Goal: Task Accomplishment & Management: Manage account settings

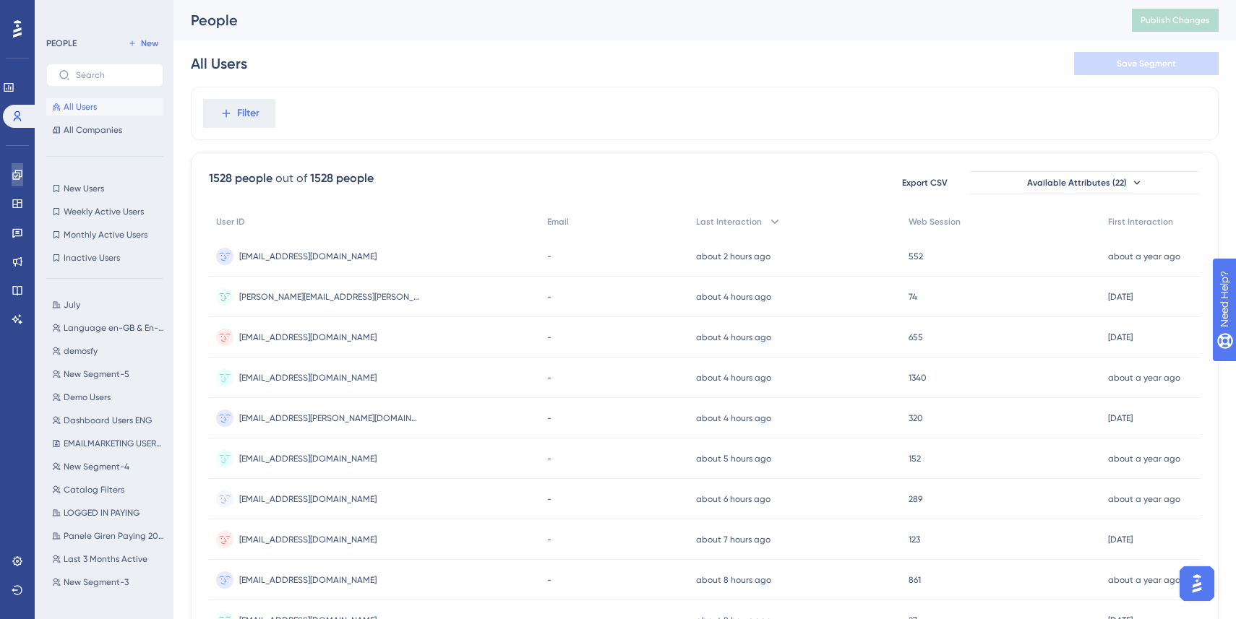
click at [18, 166] on link at bounding box center [18, 174] width 12 height 23
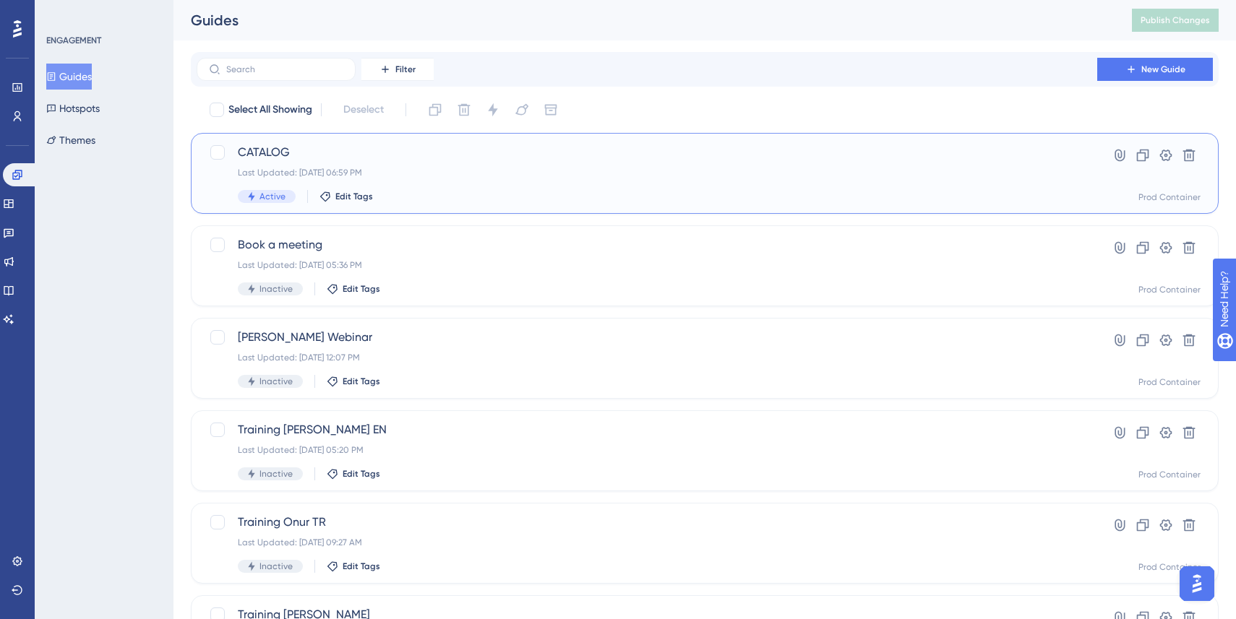
click at [527, 163] on div "CATALOG Last Updated: [DATE] 06:59 PM Active Edit Tags" at bounding box center [647, 173] width 818 height 59
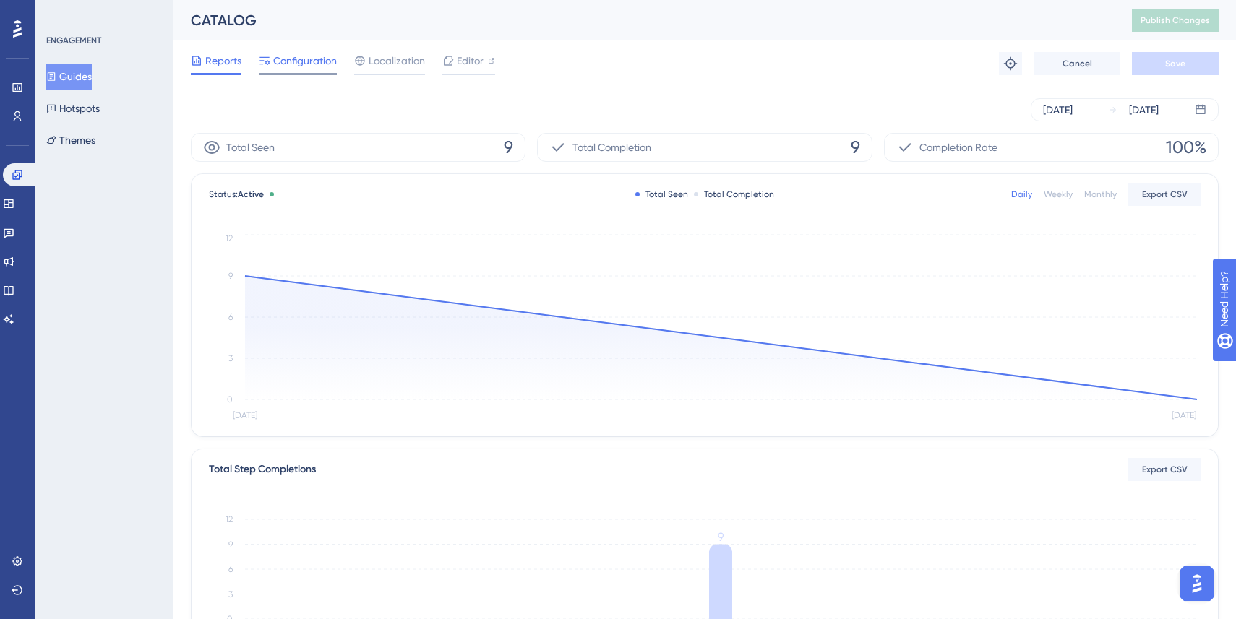
click at [309, 61] on span "Configuration" at bounding box center [305, 60] width 64 height 17
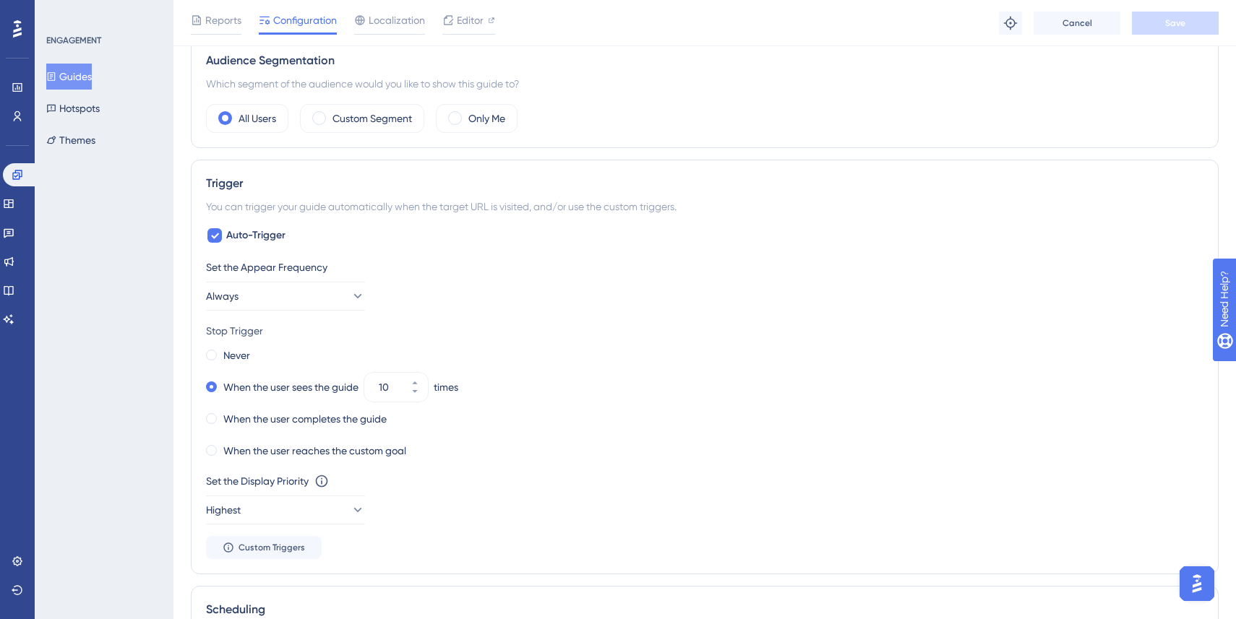
scroll to position [539, 0]
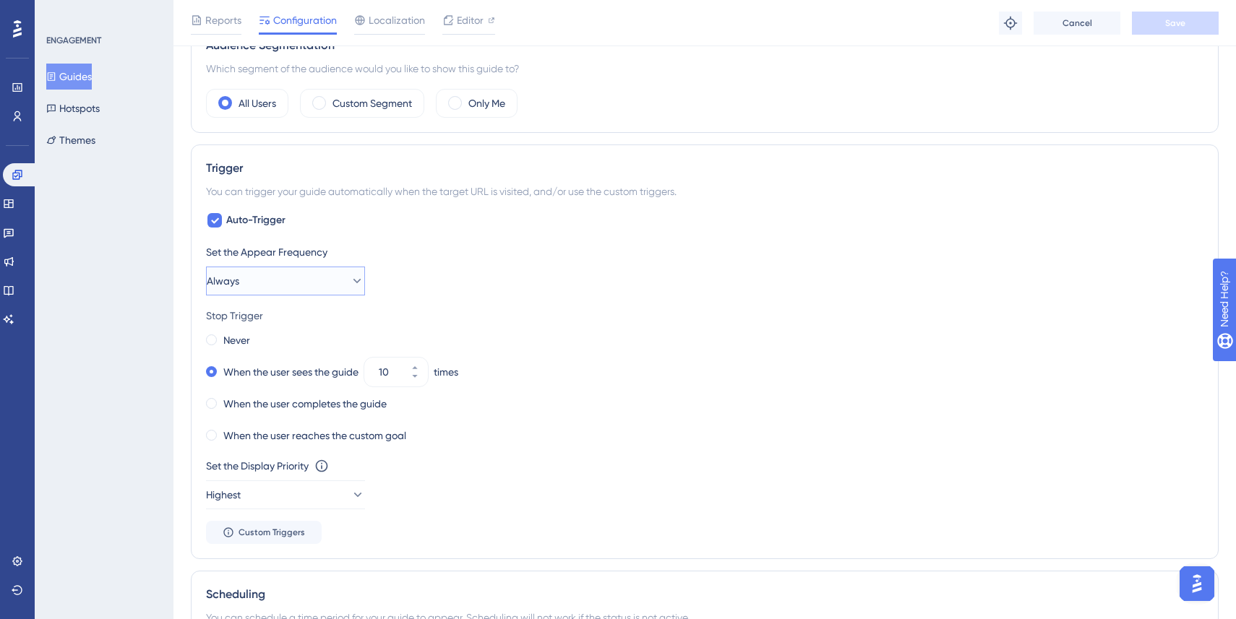
click at [334, 281] on button "Always" at bounding box center [285, 281] width 159 height 29
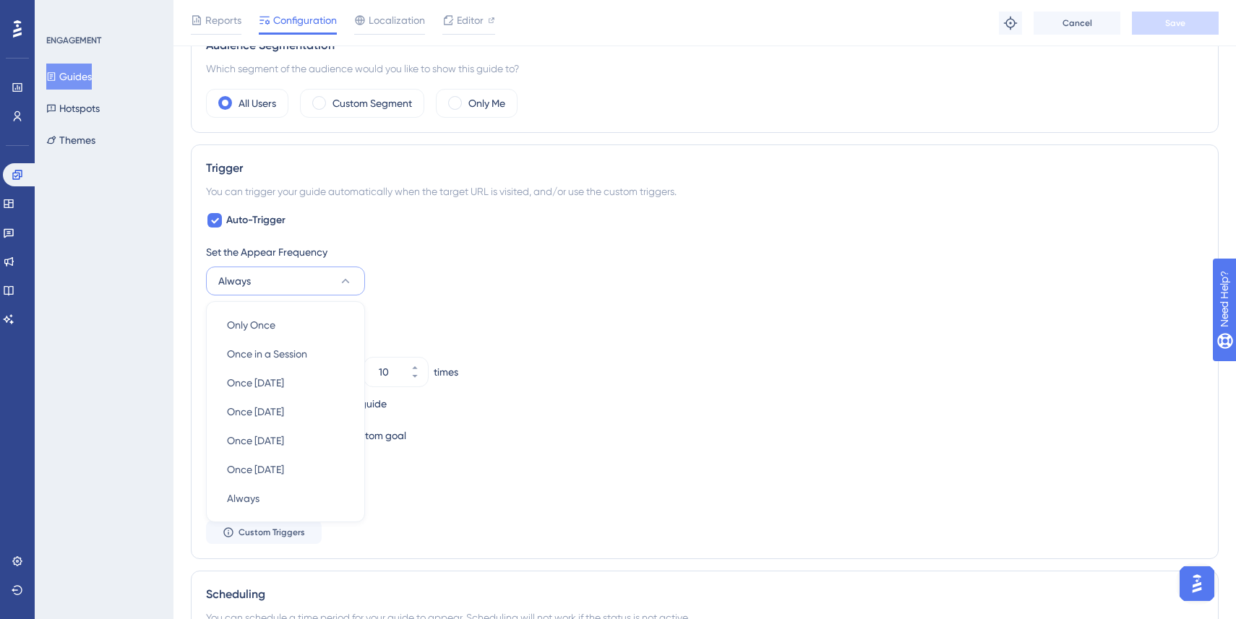
scroll to position [641, 0]
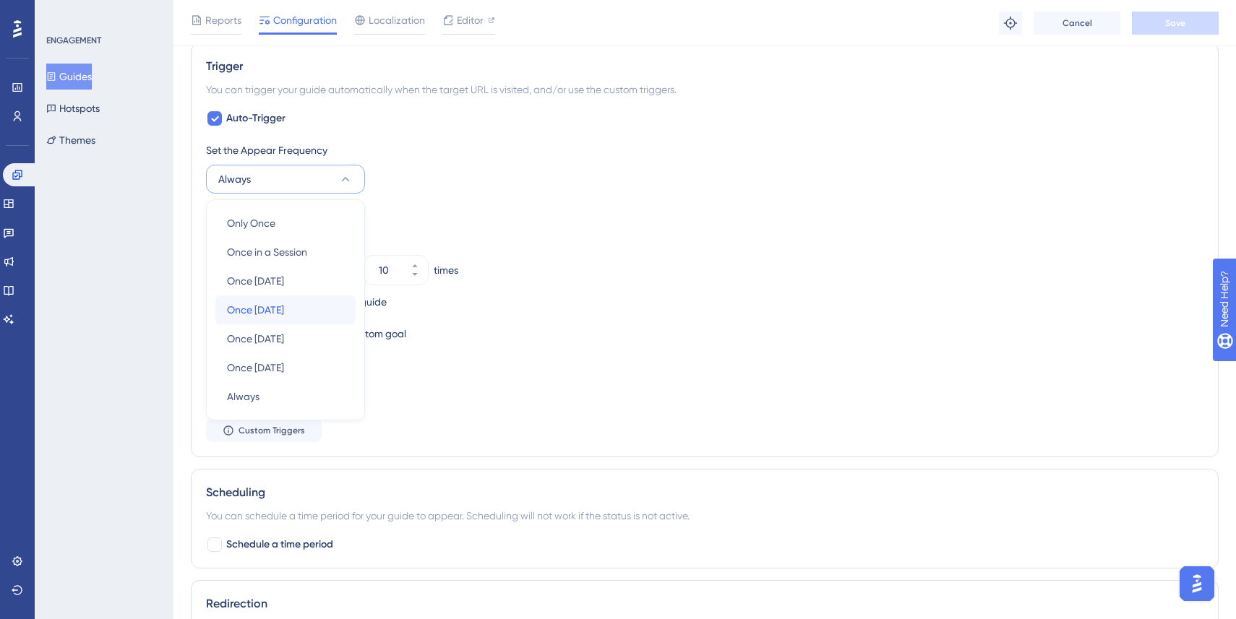
click at [310, 306] on div "Once [DATE] Once [DATE]" at bounding box center [285, 310] width 117 height 29
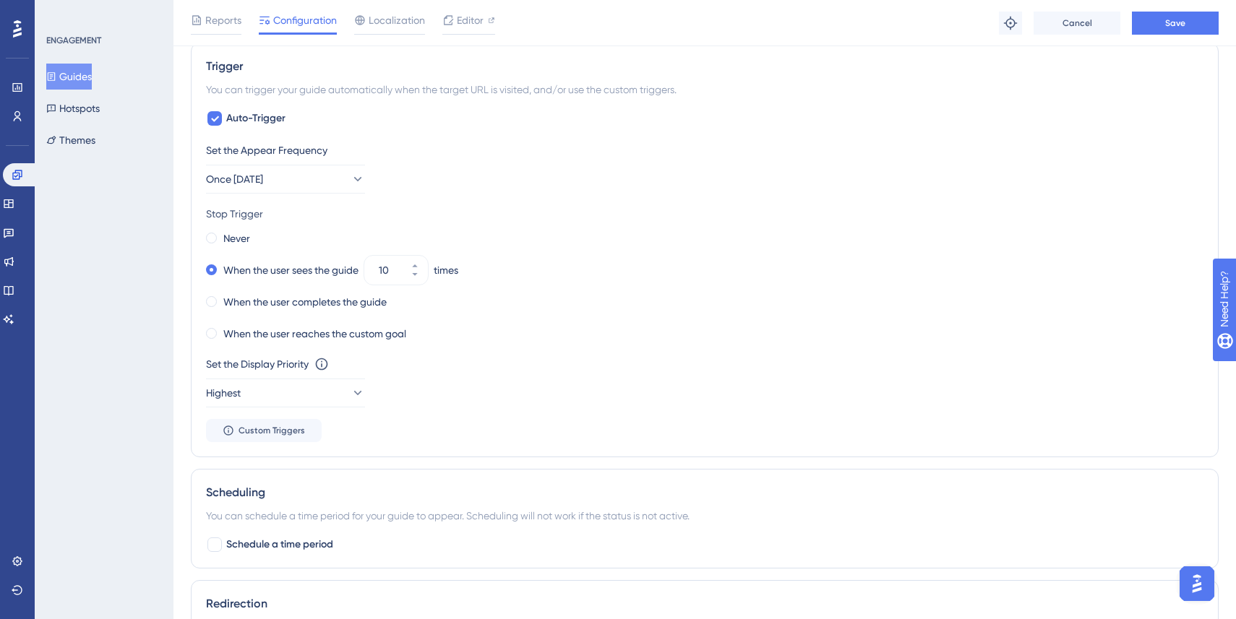
click at [584, 229] on div "Never" at bounding box center [704, 238] width 997 height 20
click at [1190, 33] on button "Save" at bounding box center [1175, 23] width 87 height 23
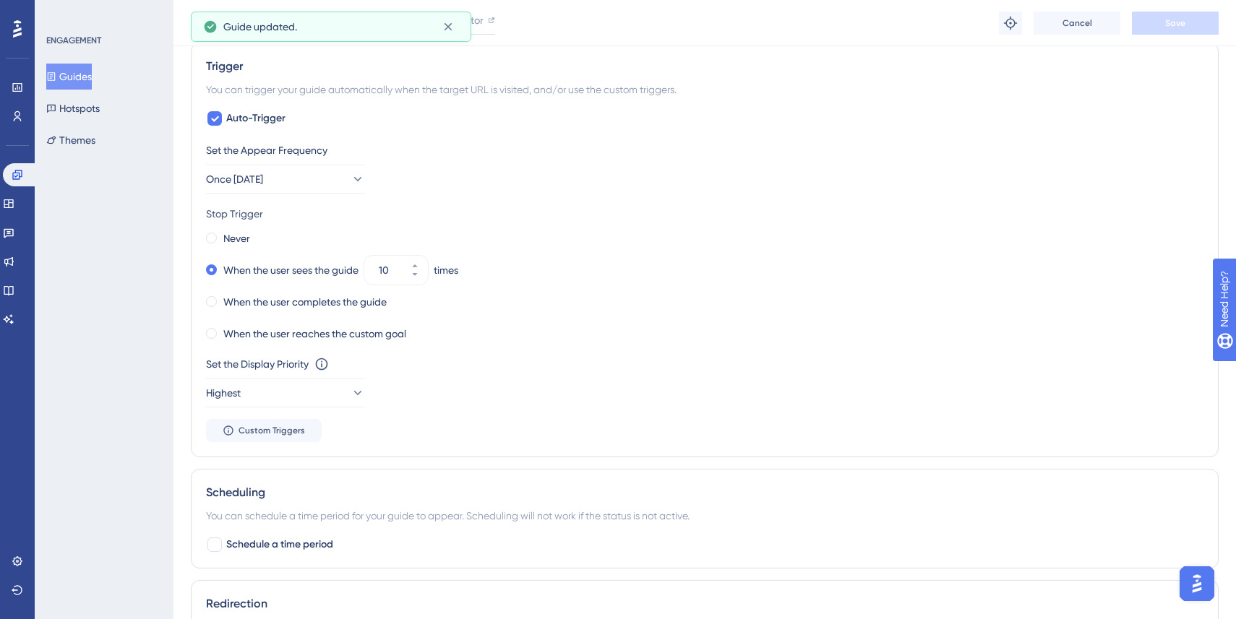
scroll to position [0, 0]
